Goal: Task Accomplishment & Management: Use online tool/utility

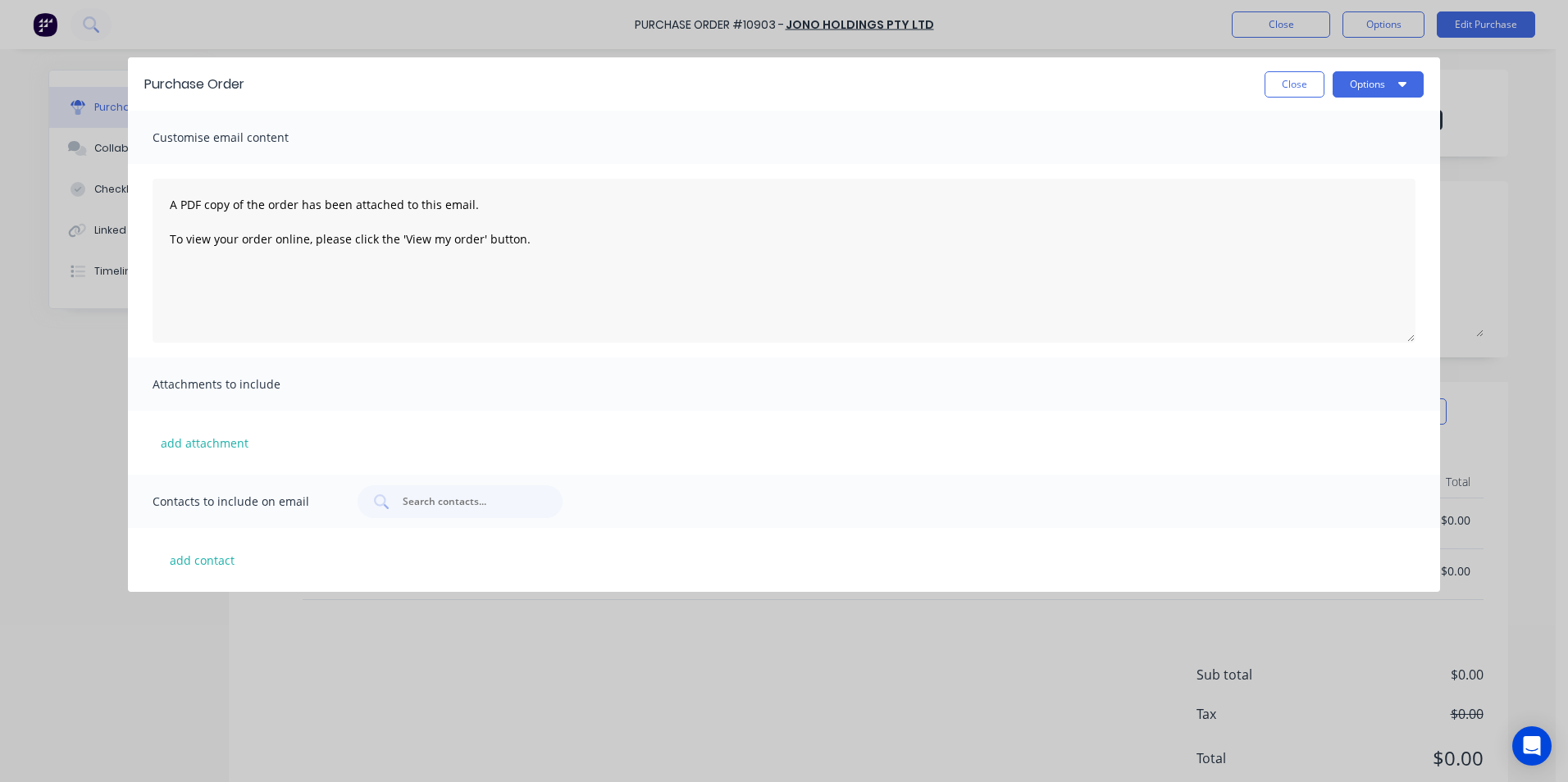
click at [1274, 84] on button "Close" at bounding box center [1294, 84] width 60 height 27
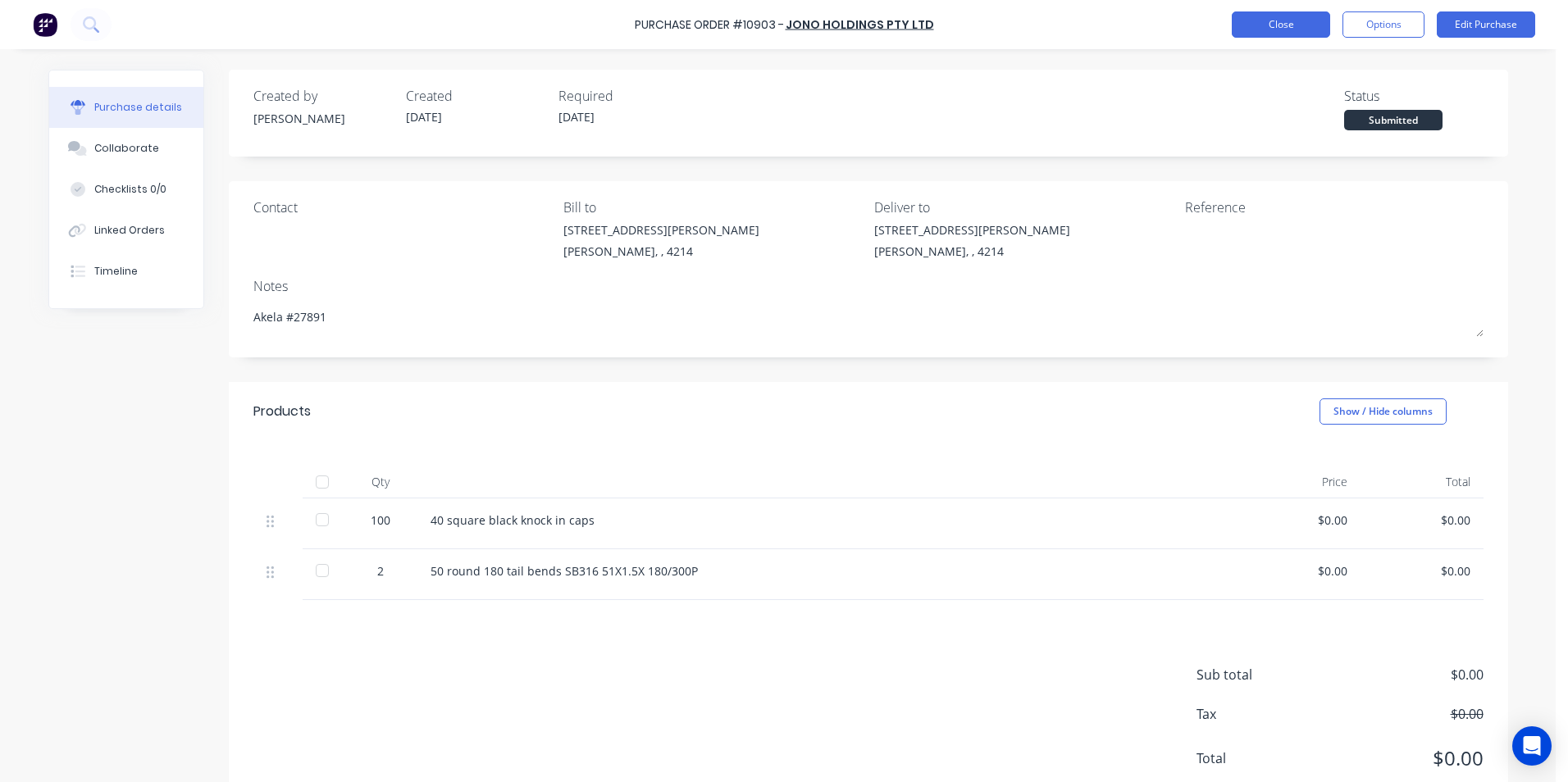
click at [1305, 29] on button "Close" at bounding box center [1280, 25] width 98 height 27
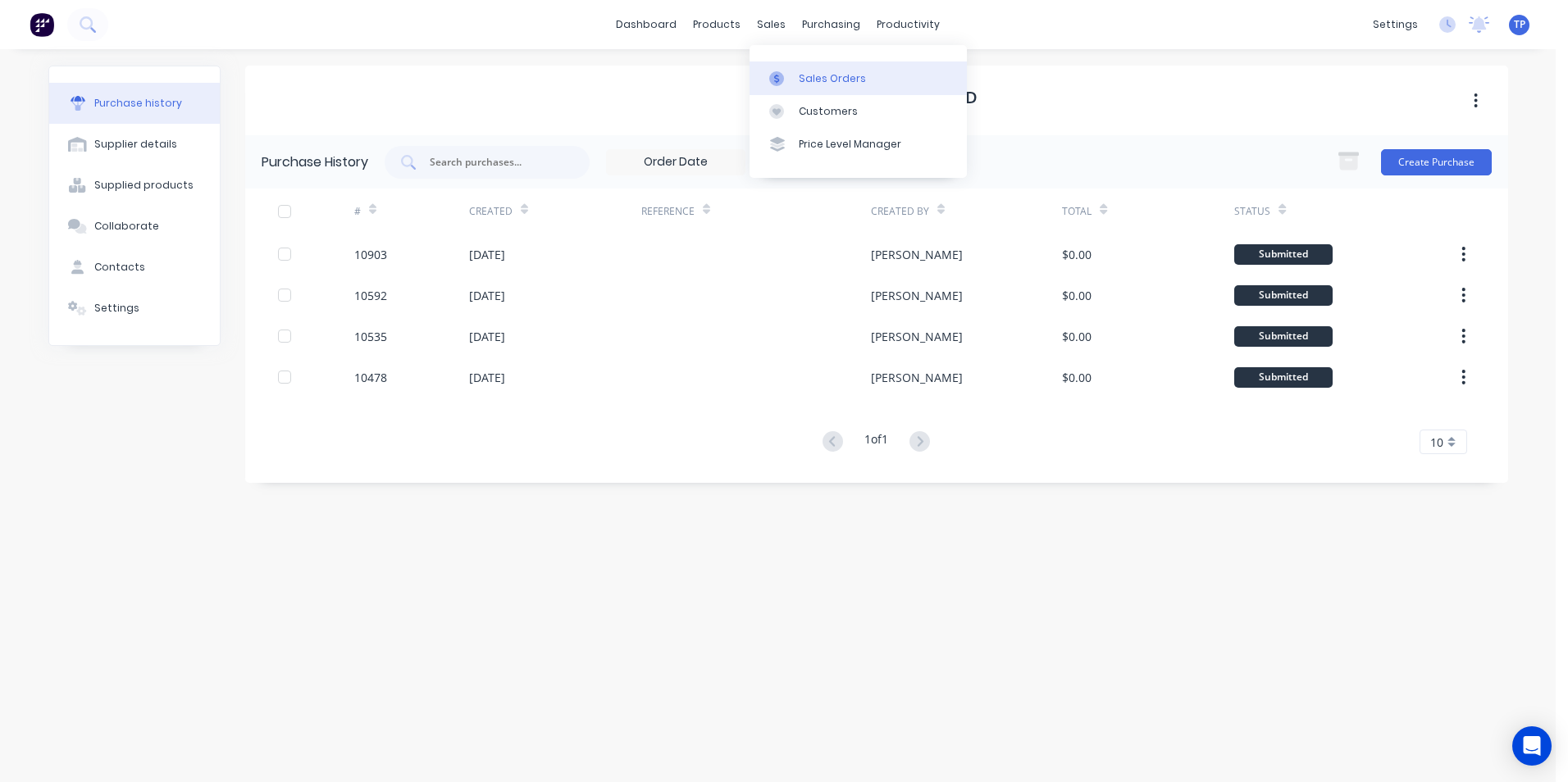
click at [806, 79] on div "Sales Orders" at bounding box center [832, 78] width 67 height 15
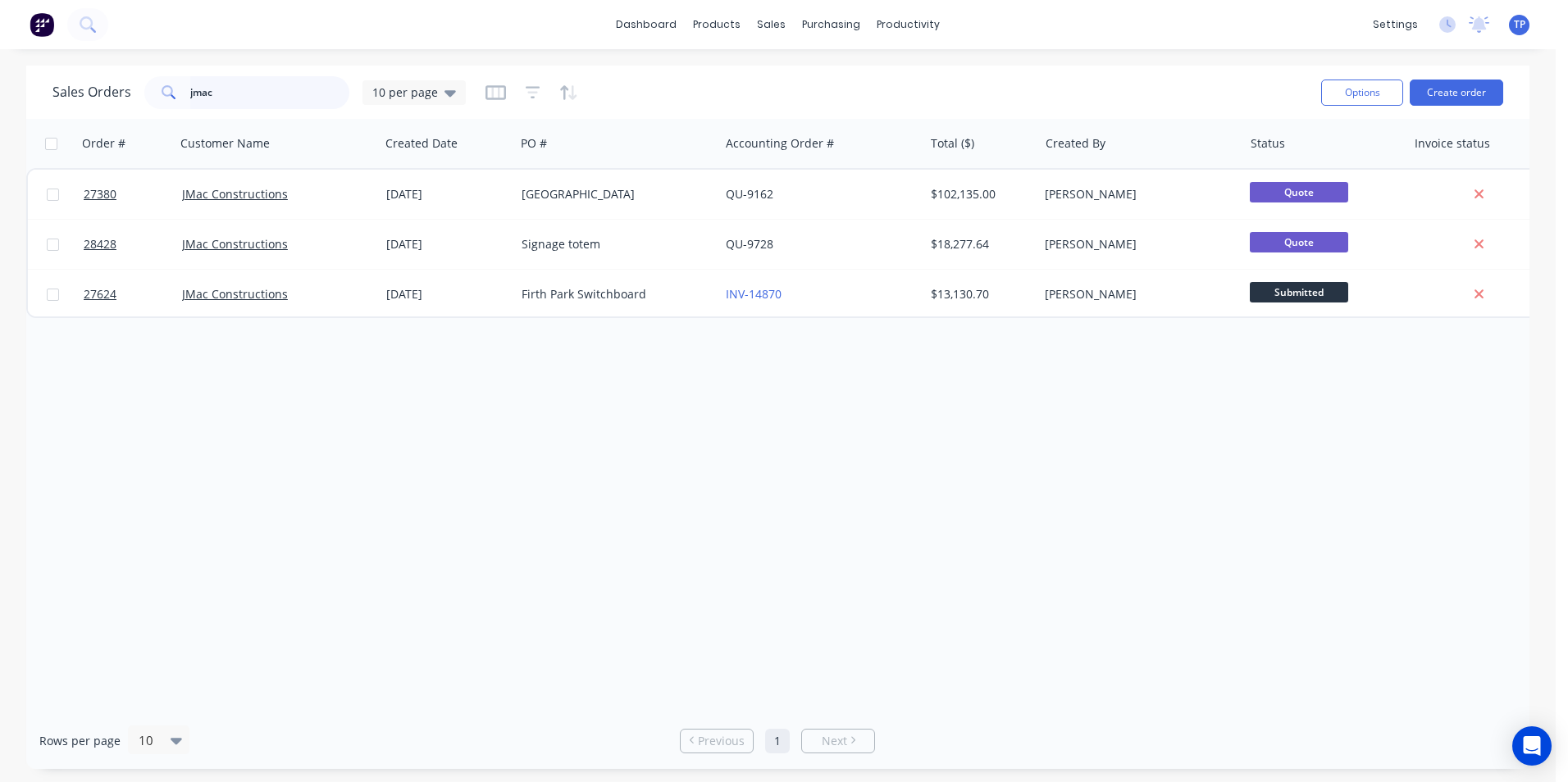
click at [277, 87] on input "jmac" at bounding box center [270, 92] width 160 height 33
type input "j"
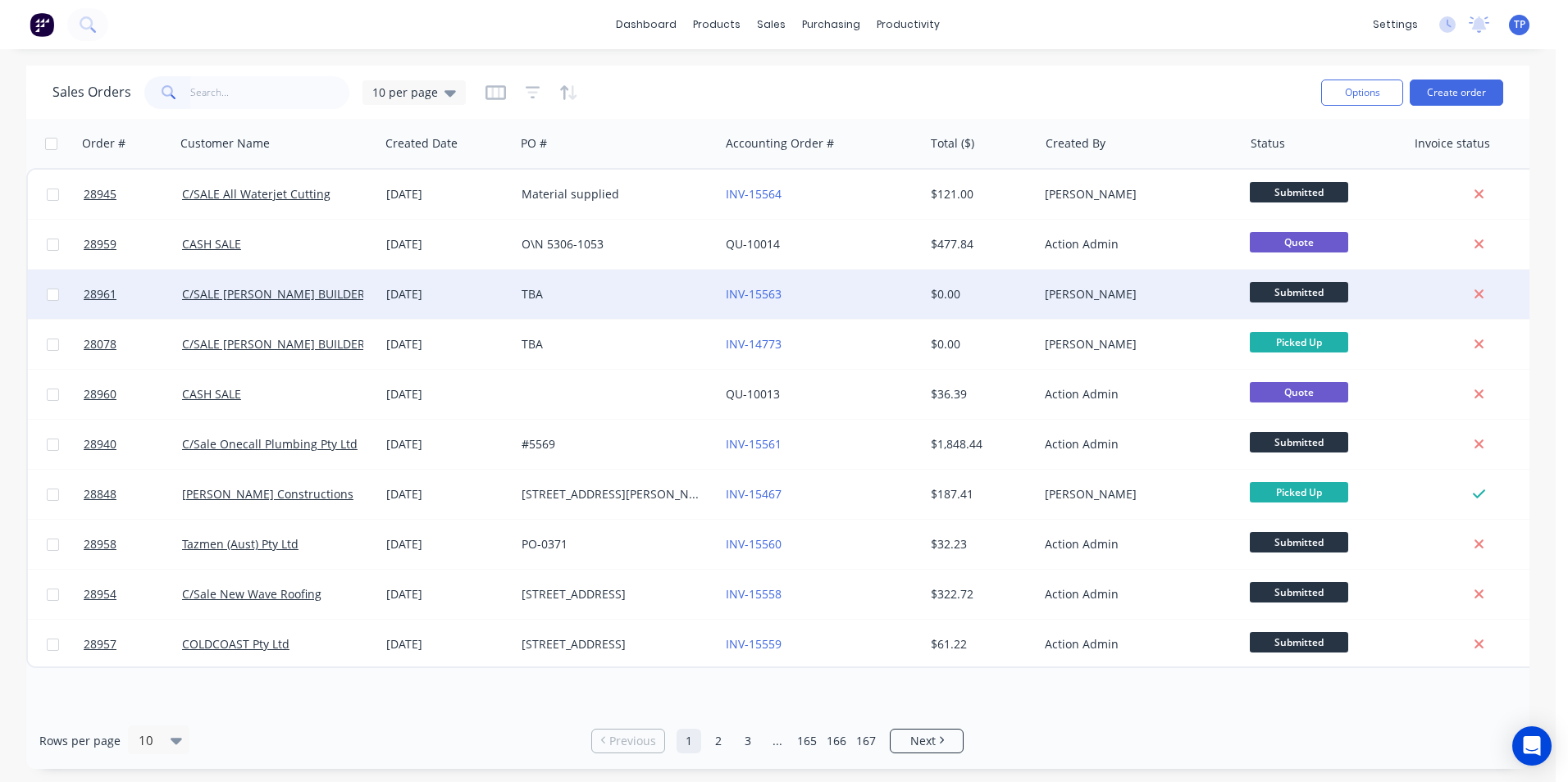
click at [599, 298] on div "TBA" at bounding box center [612, 294] width 182 height 17
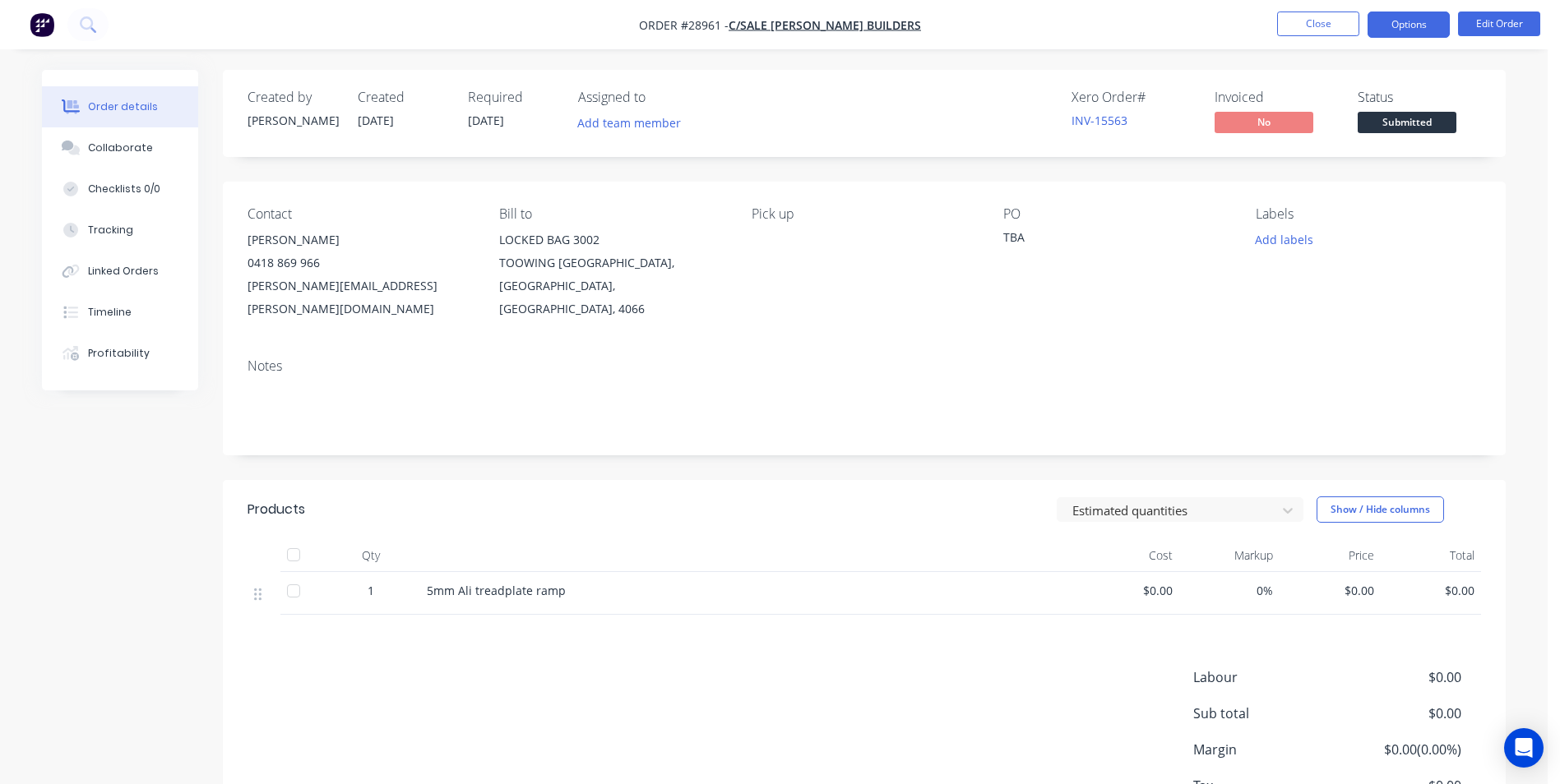
click at [1405, 28] on button "Options" at bounding box center [1408, 25] width 82 height 27
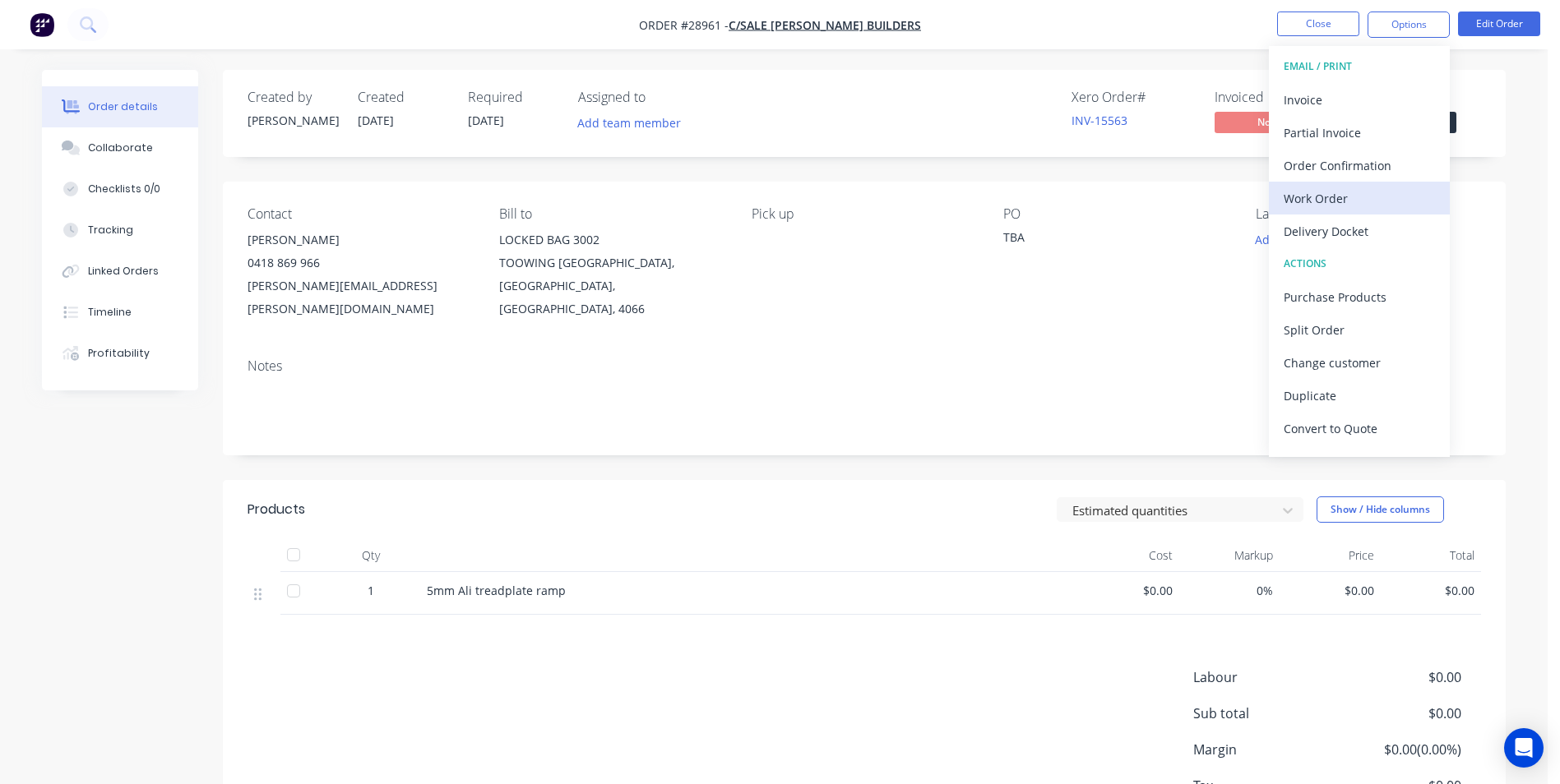
click at [1289, 200] on div "Work Order" at bounding box center [1359, 198] width 151 height 24
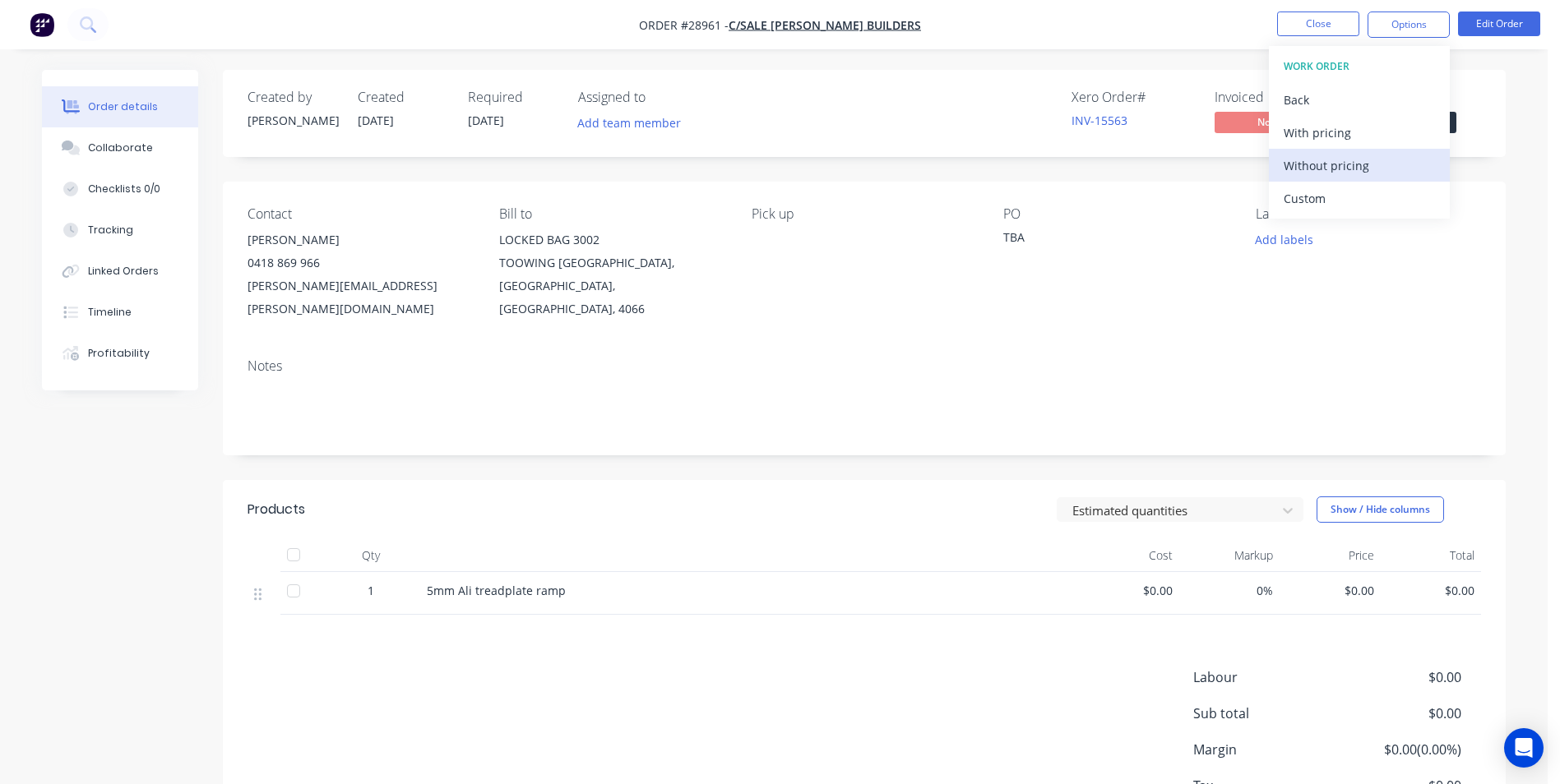
click at [1310, 174] on div "Without pricing" at bounding box center [1359, 166] width 151 height 24
